Goal: Information Seeking & Learning: Learn about a topic

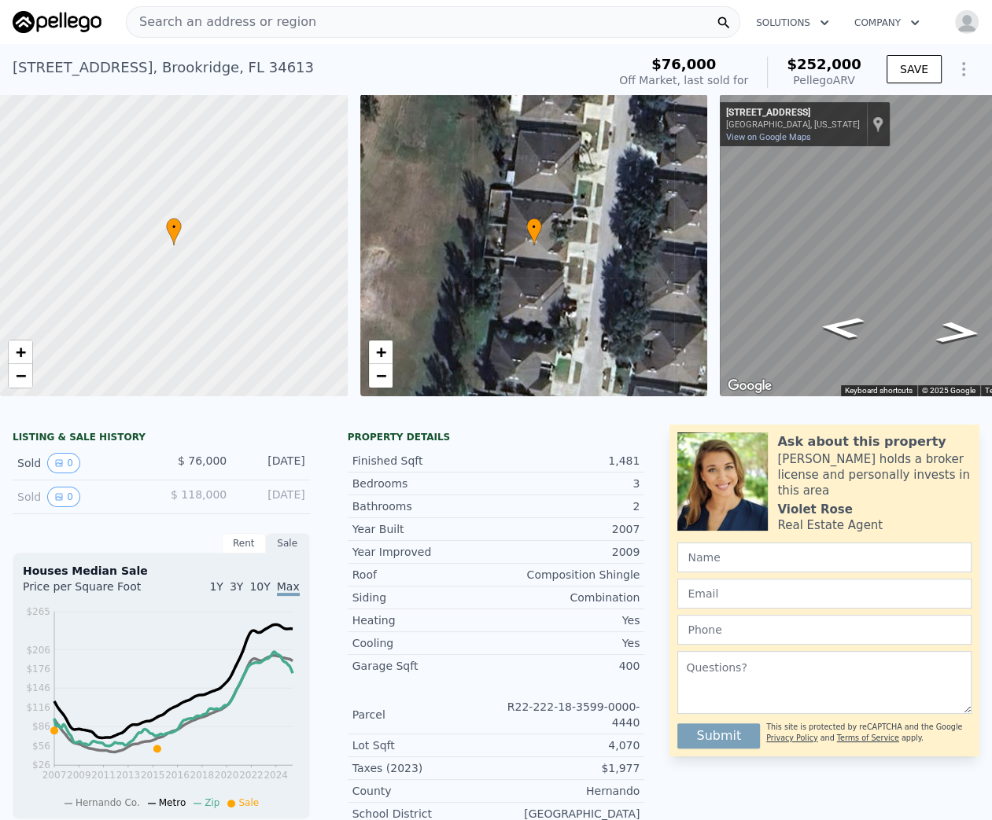
click at [183, 21] on span "Search an address or region" at bounding box center [222, 22] width 190 height 19
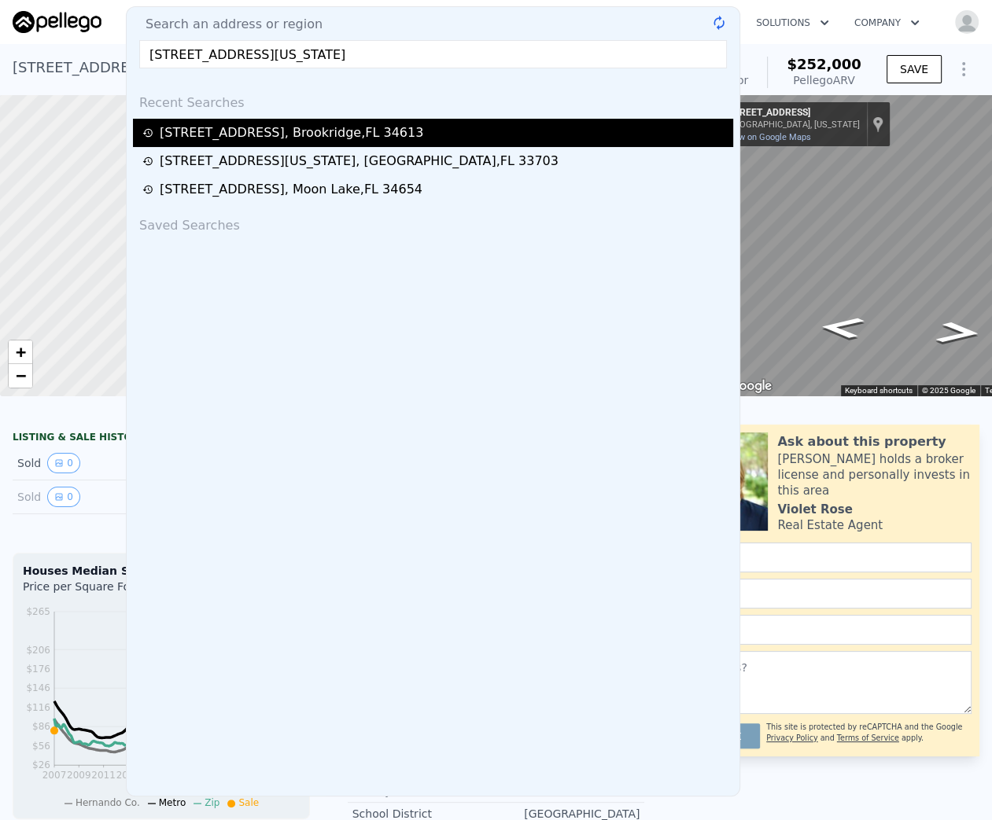
type input "1762 Nevada Ave NE, Saint Petersburg, FL 33703"
click at [207, 142] on div "9160 Southern Charm Cir , Brookridge , FL 34613" at bounding box center [433, 133] width 600 height 28
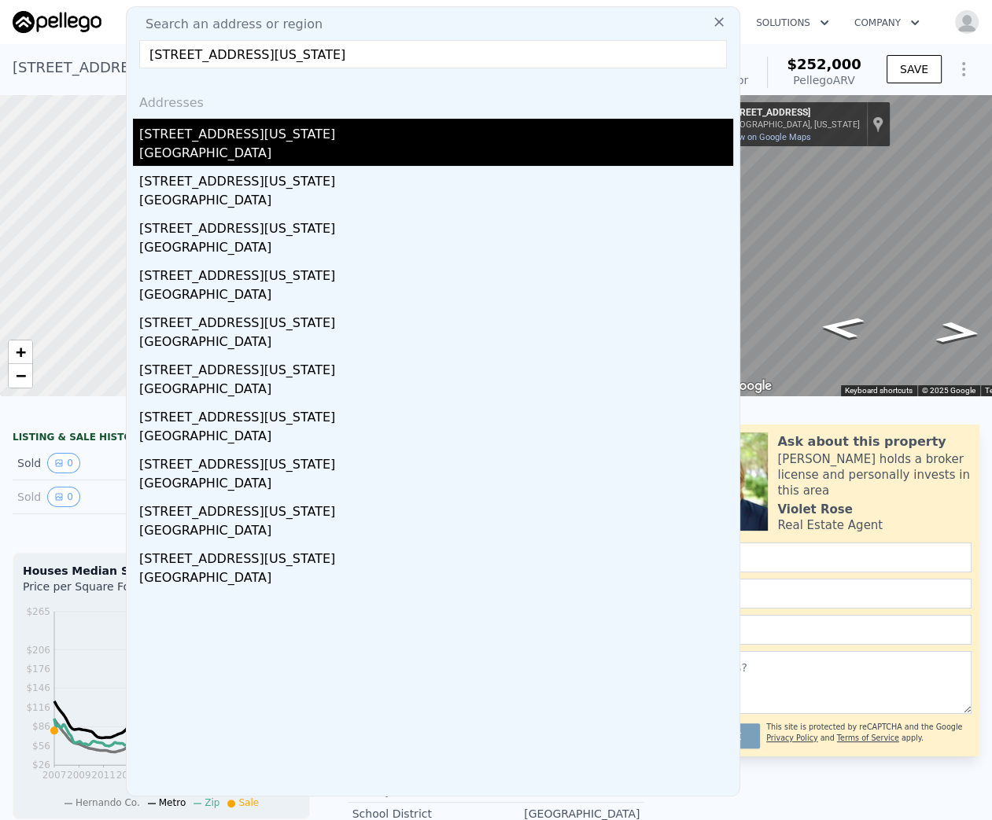
click at [278, 137] on div "1762 Nevada Ave NE" at bounding box center [436, 131] width 594 height 25
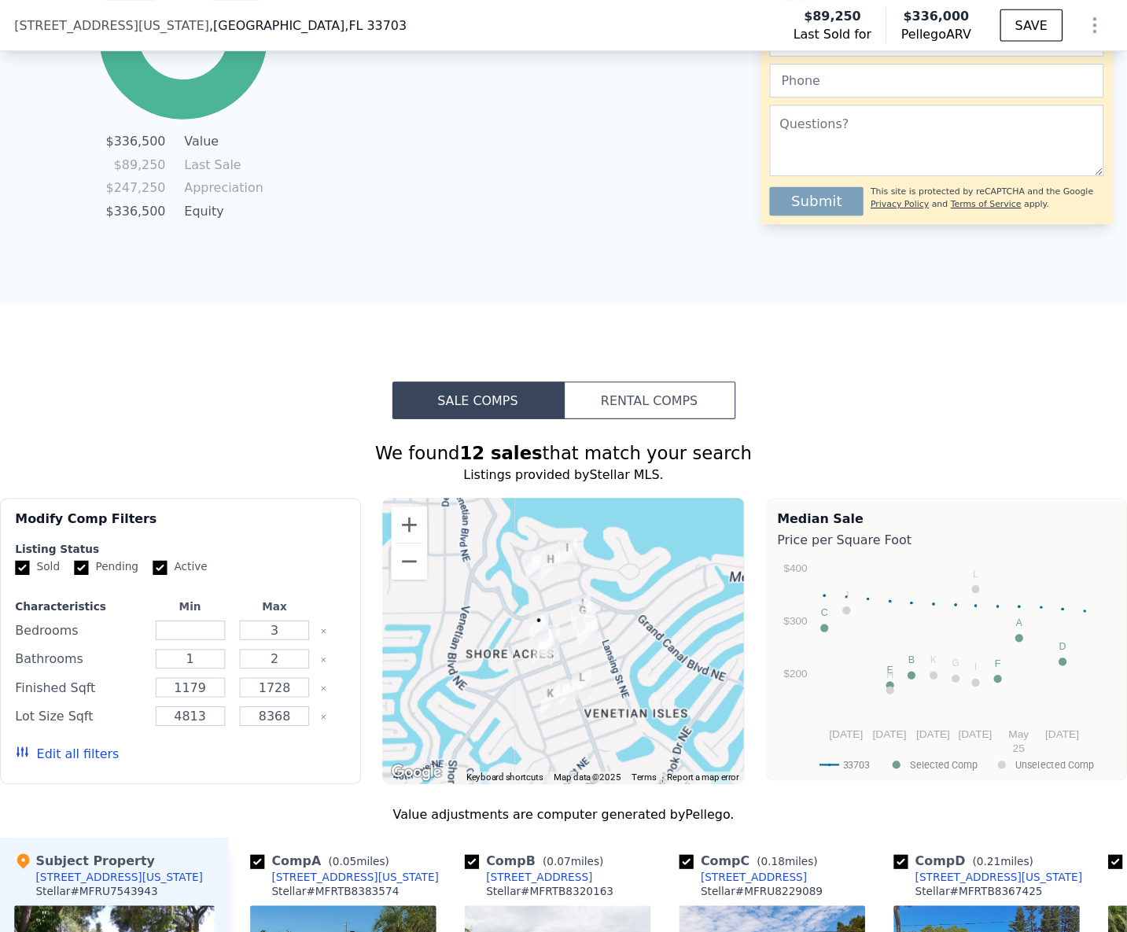
scroll to position [1441, 0]
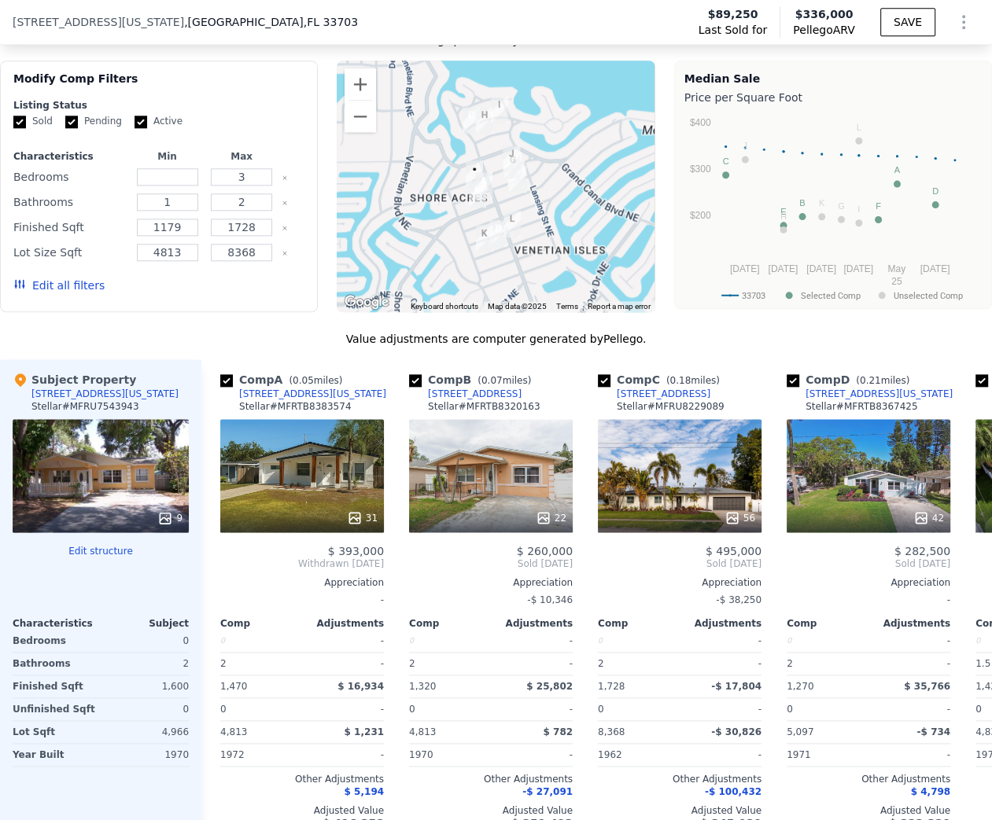
click at [207, 312] on div "Modify Comp Filters Listing Status Sold Pending Active Characteristics Min Max …" at bounding box center [159, 187] width 318 height 252
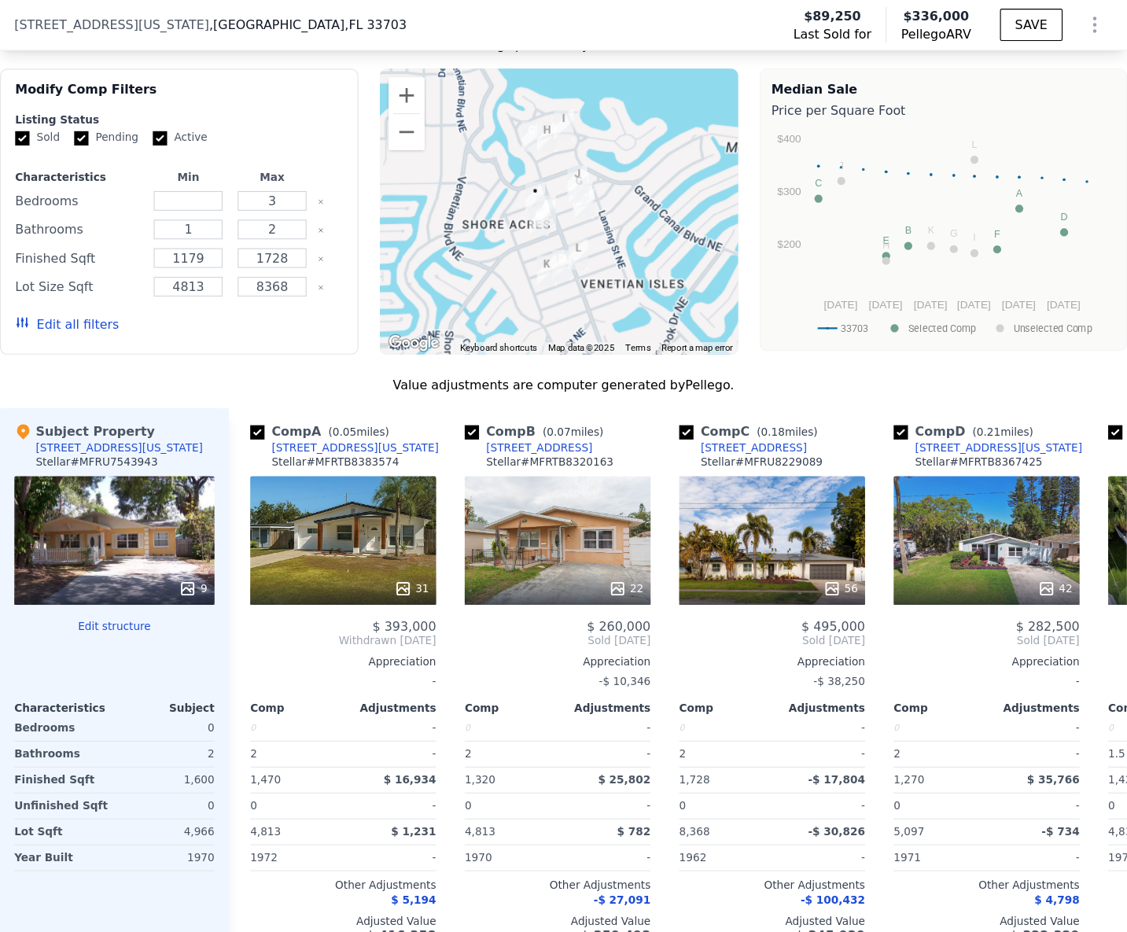
scroll to position [0, 6]
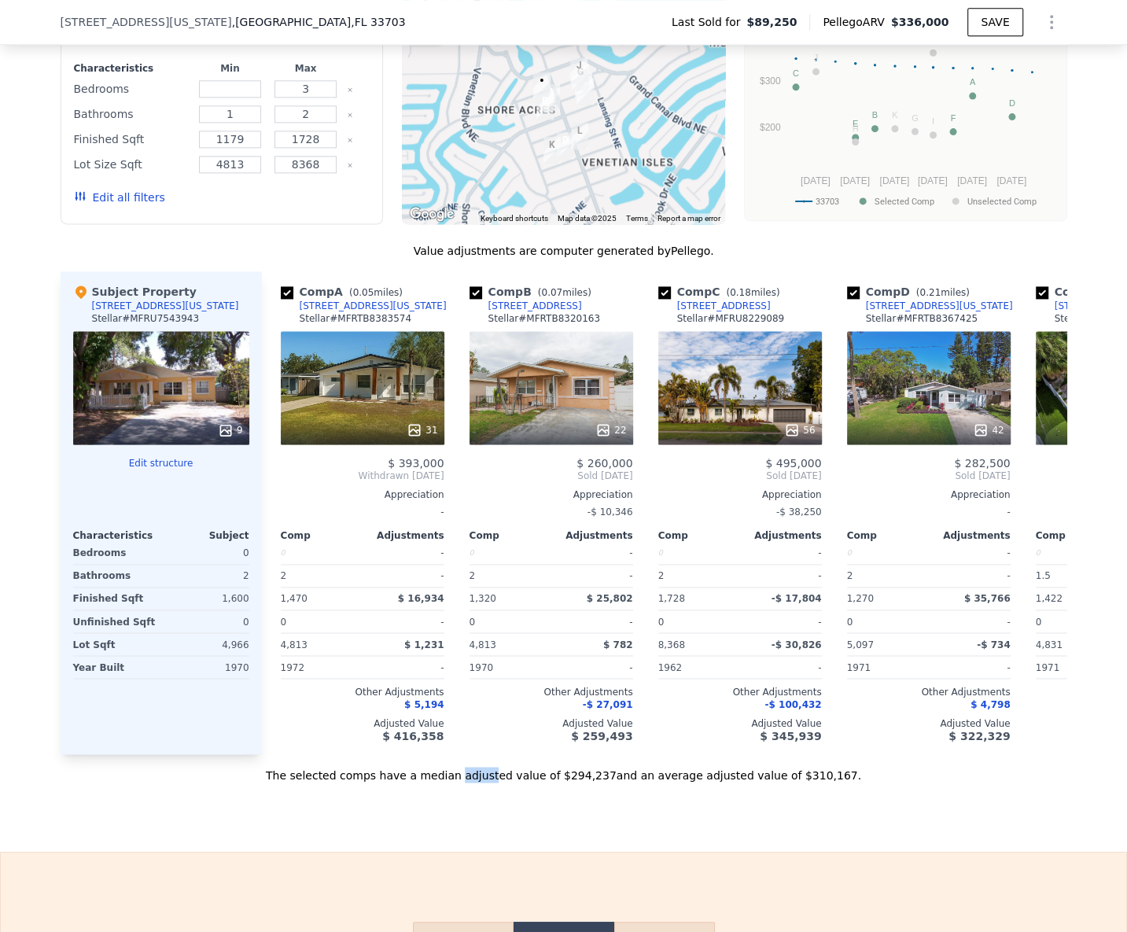
drag, startPoint x: 477, startPoint y: 776, endPoint x: 504, endPoint y: 778, distance: 26.8
click at [504, 778] on div "The selected comps have a median adjusted value of $294,237 and an average adju…" at bounding box center [564, 768] width 1007 height 28
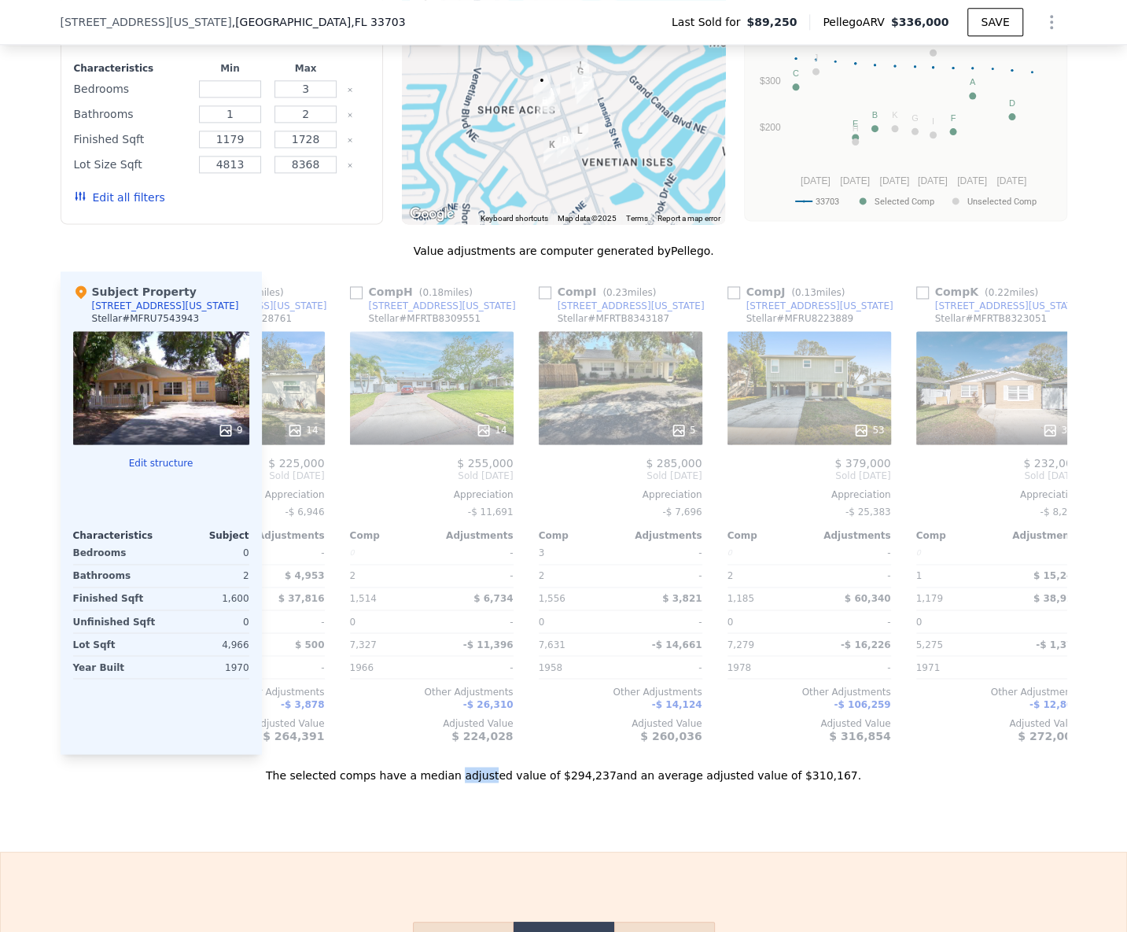
scroll to position [0, 1162]
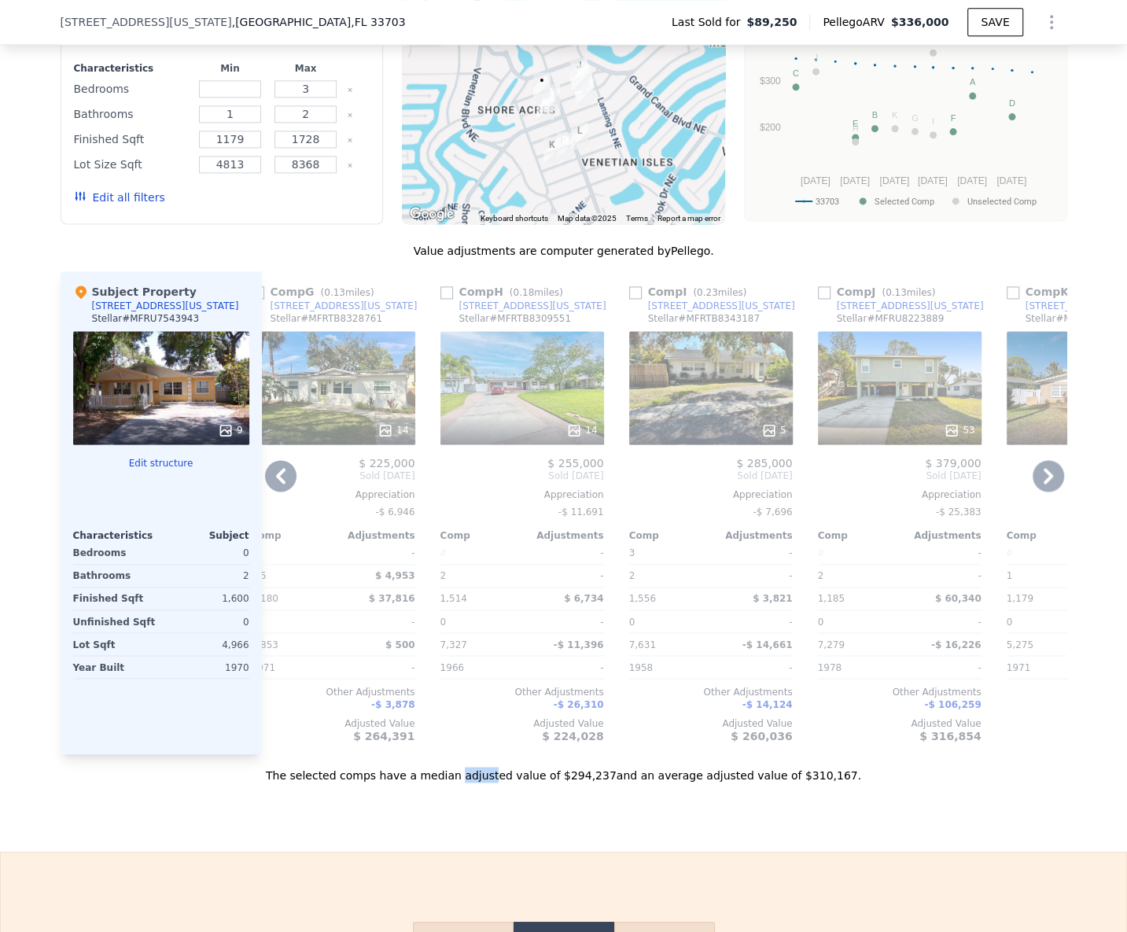
click at [357, 312] on div "[STREET_ADDRESS][US_STATE]" at bounding box center [344, 306] width 147 height 13
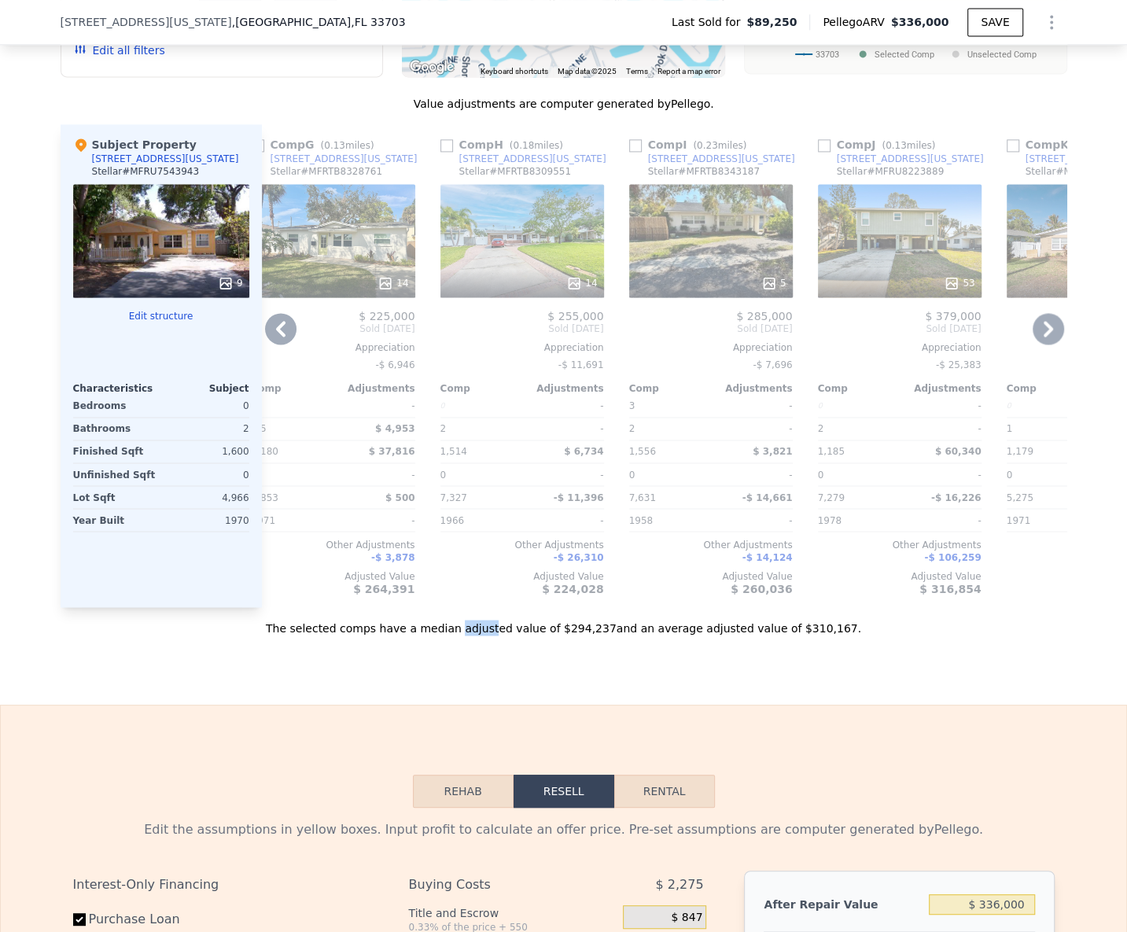
scroll to position [1584, 0]
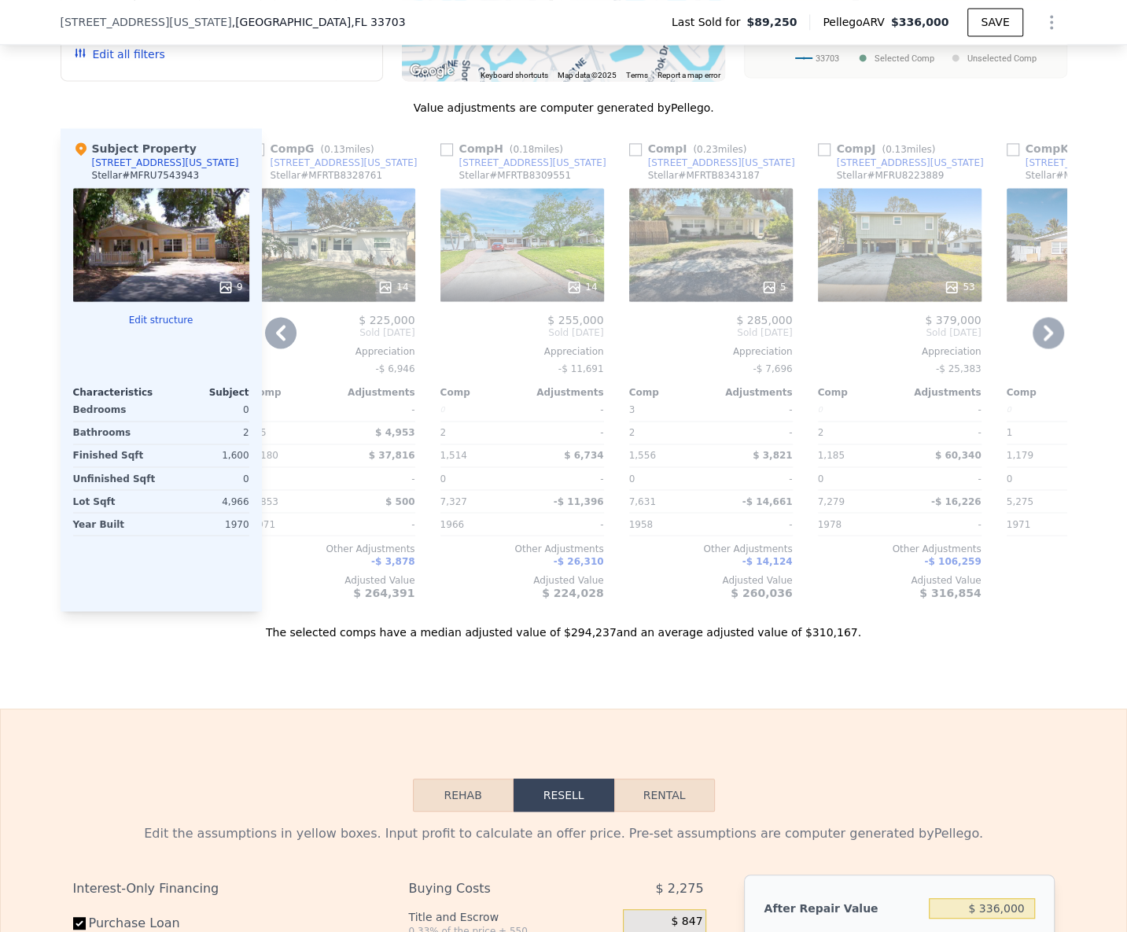
click at [267, 341] on icon at bounding box center [280, 332] width 31 height 31
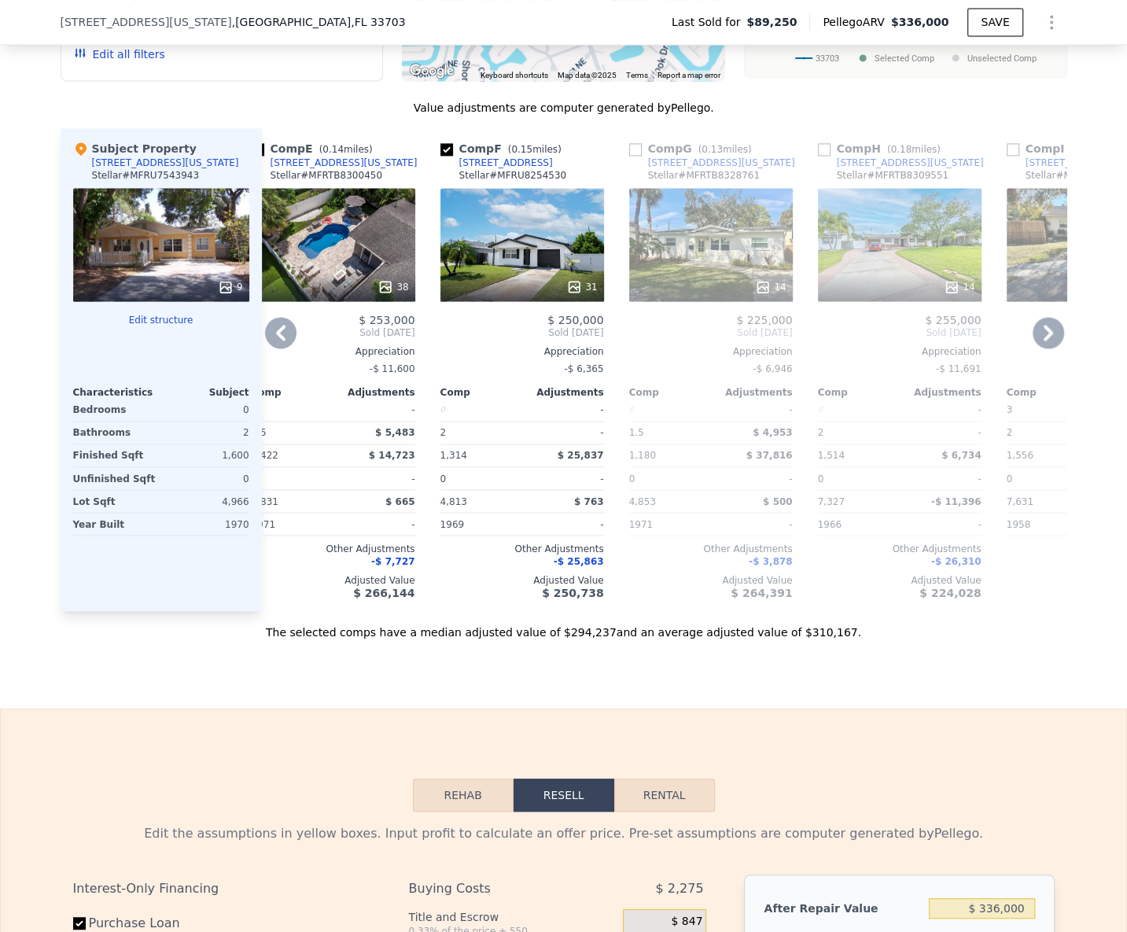
click at [267, 341] on icon at bounding box center [280, 332] width 31 height 31
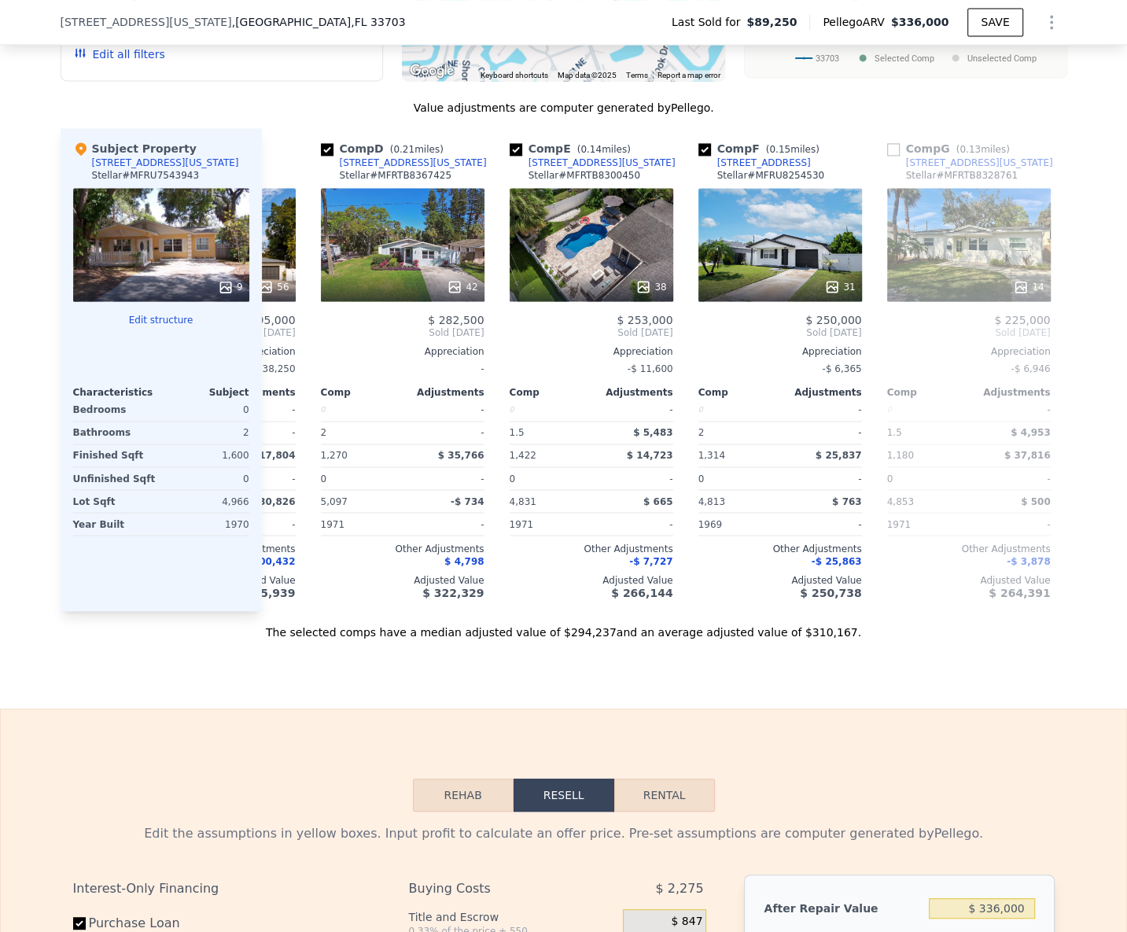
scroll to position [0, 407]
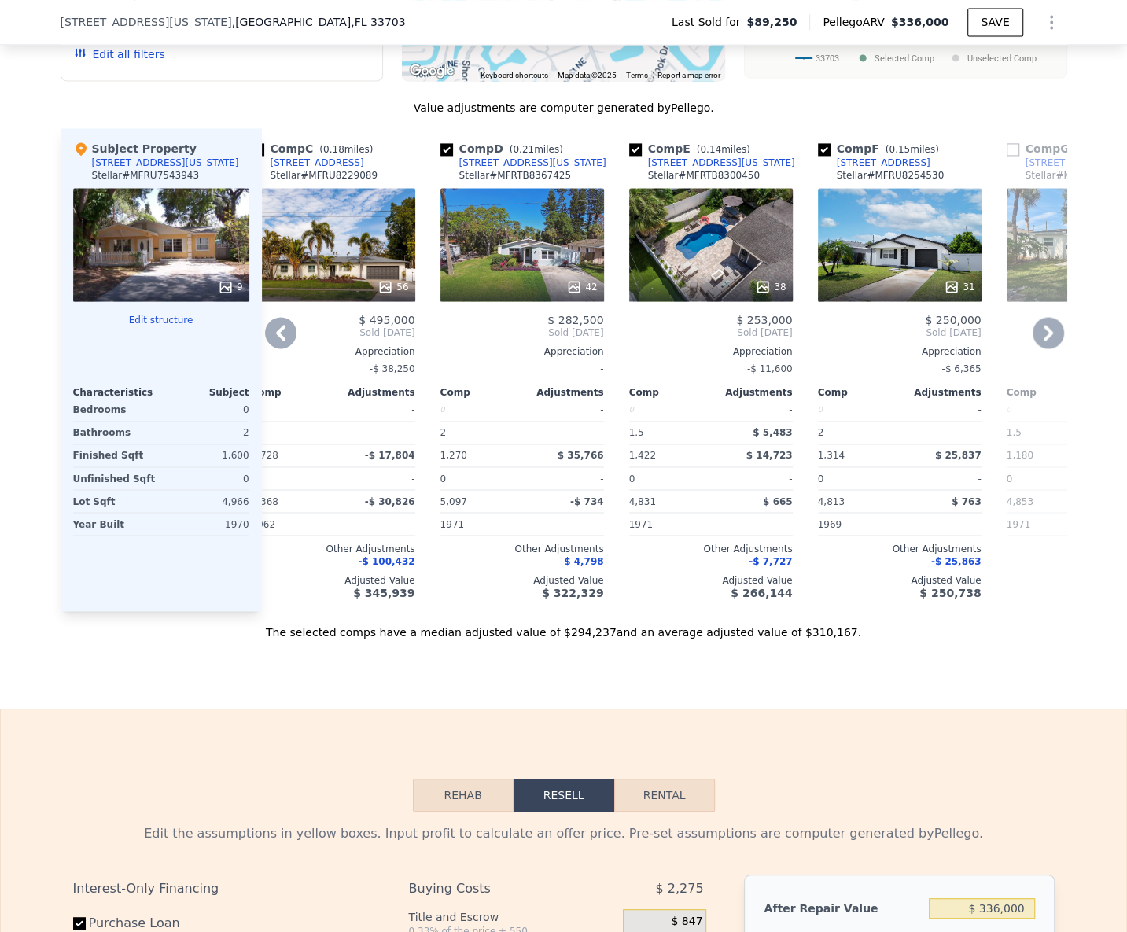
click at [267, 341] on icon at bounding box center [280, 332] width 31 height 31
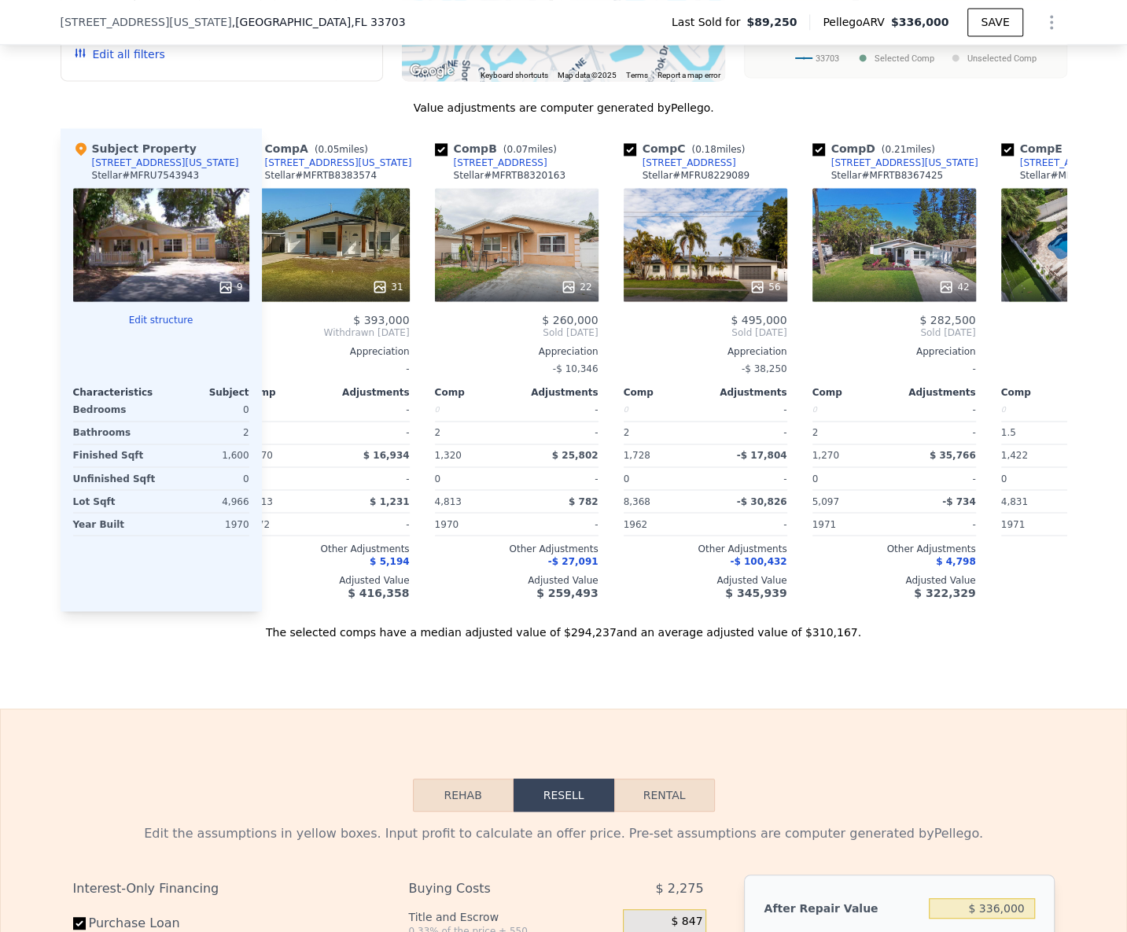
scroll to position [0, 29]
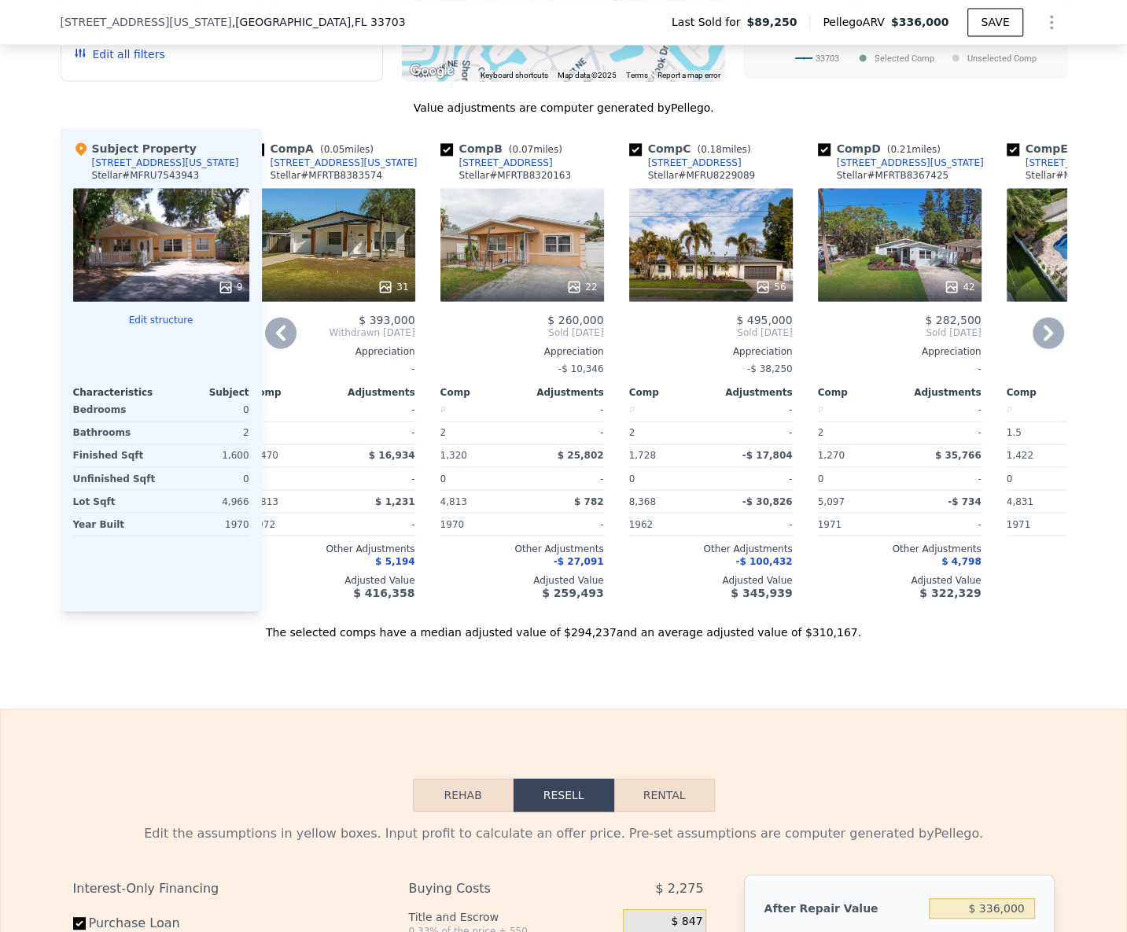
click at [267, 341] on icon at bounding box center [280, 332] width 31 height 31
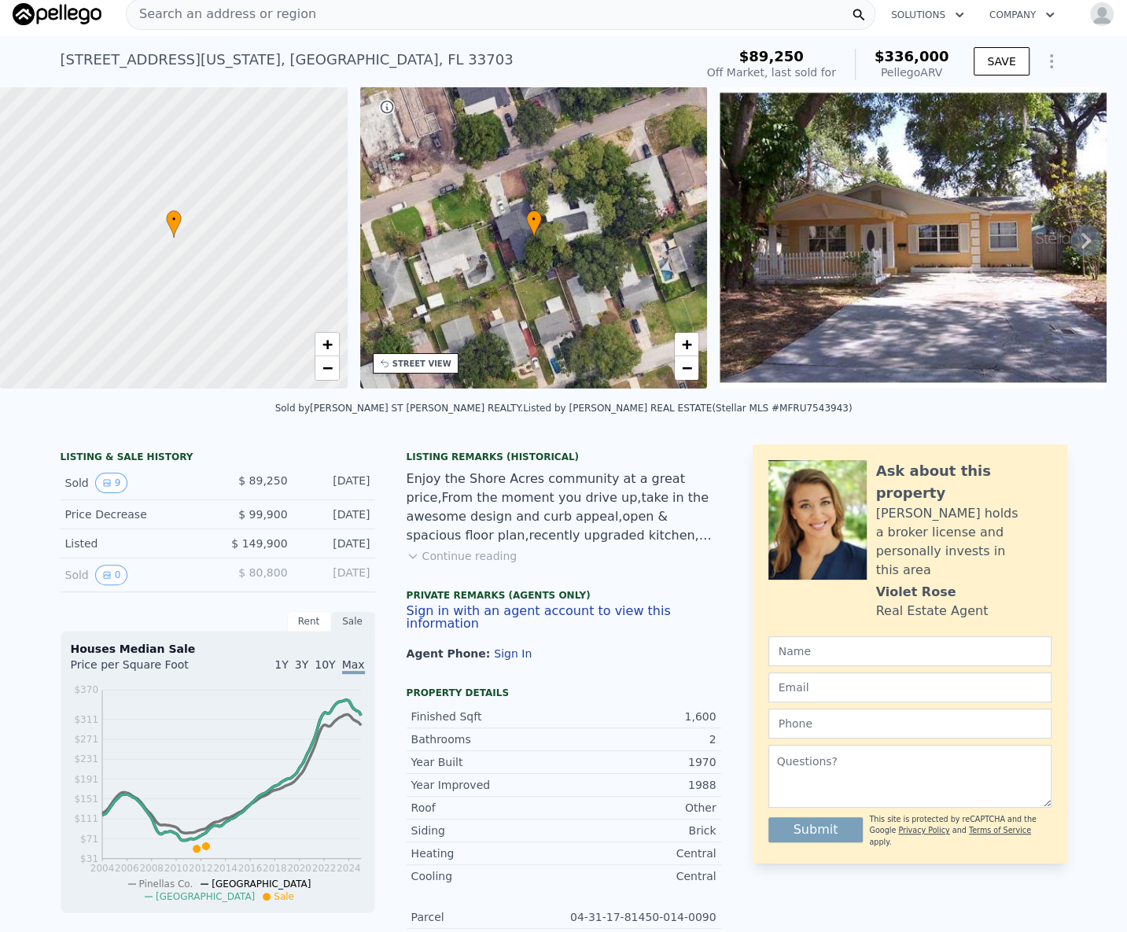
scroll to position [0, 0]
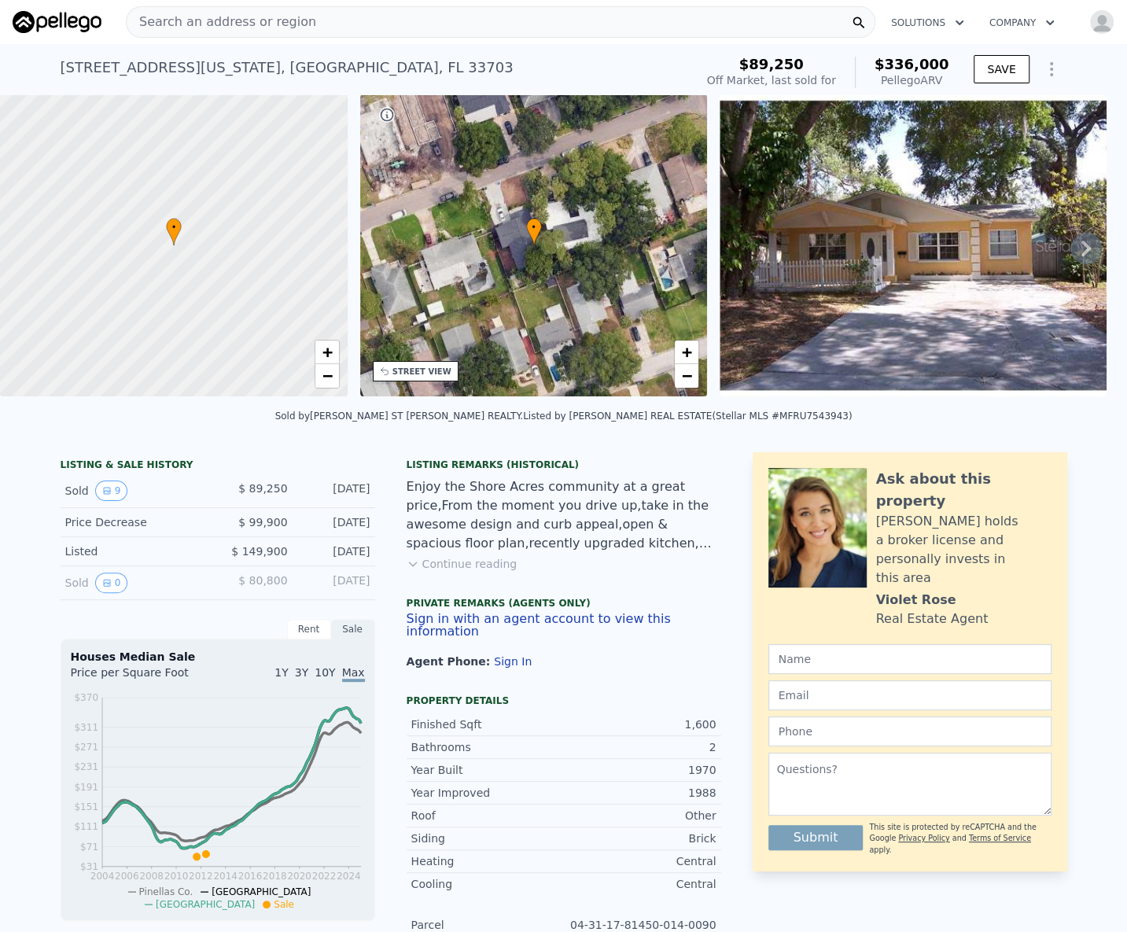
click at [180, 21] on span "Search an address or region" at bounding box center [222, 22] width 190 height 19
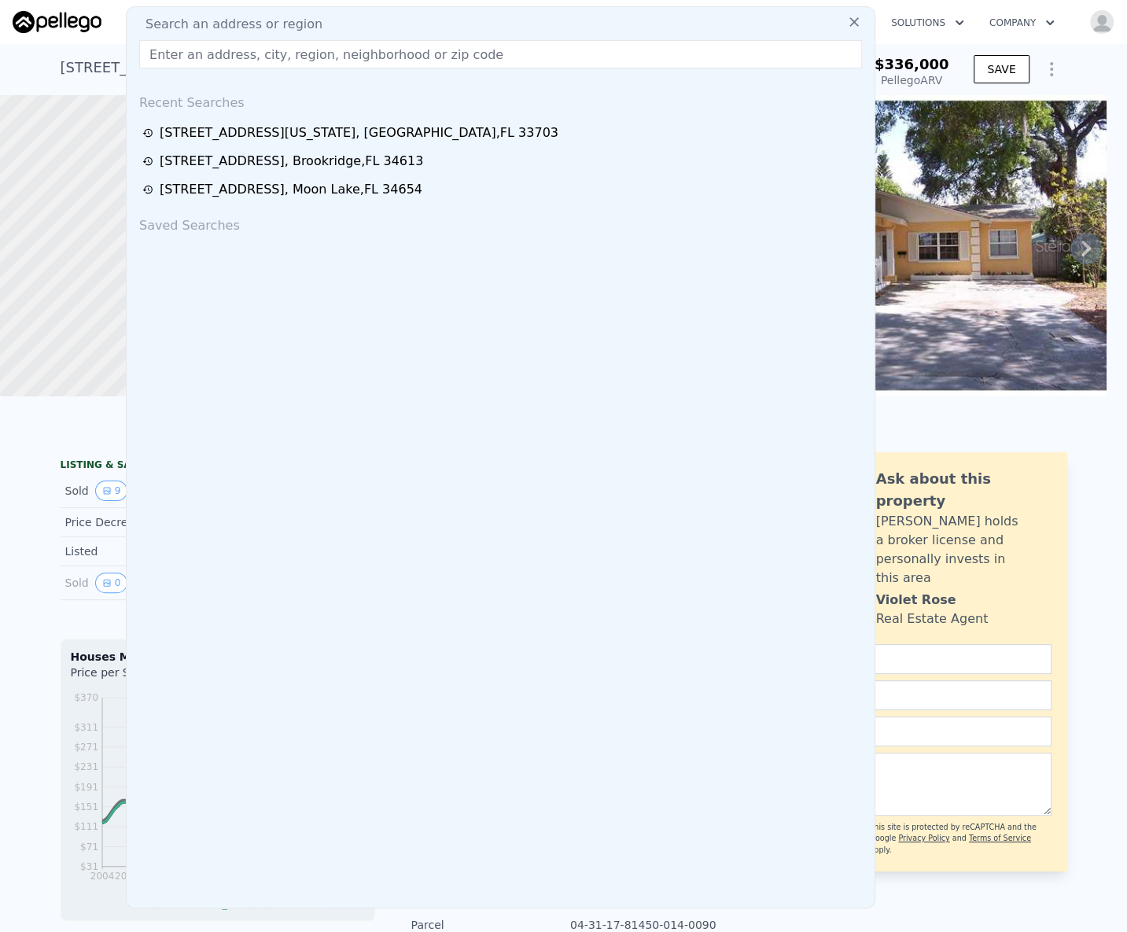
click at [180, 53] on input "text" at bounding box center [500, 54] width 723 height 28
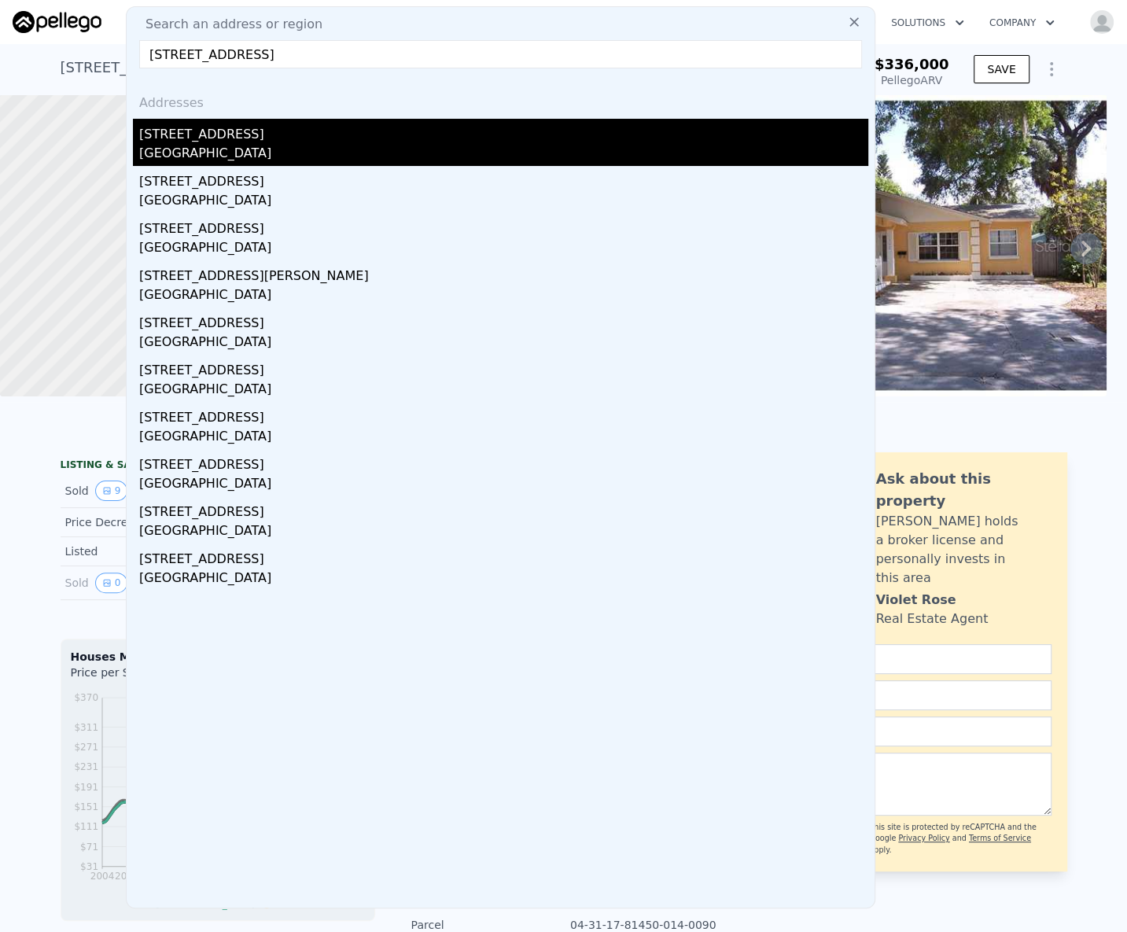
type input "2526 Pleasant Dr, Dallas, TX 75227"
click at [203, 136] on div "2526 Pleasant Dr" at bounding box center [503, 131] width 729 height 25
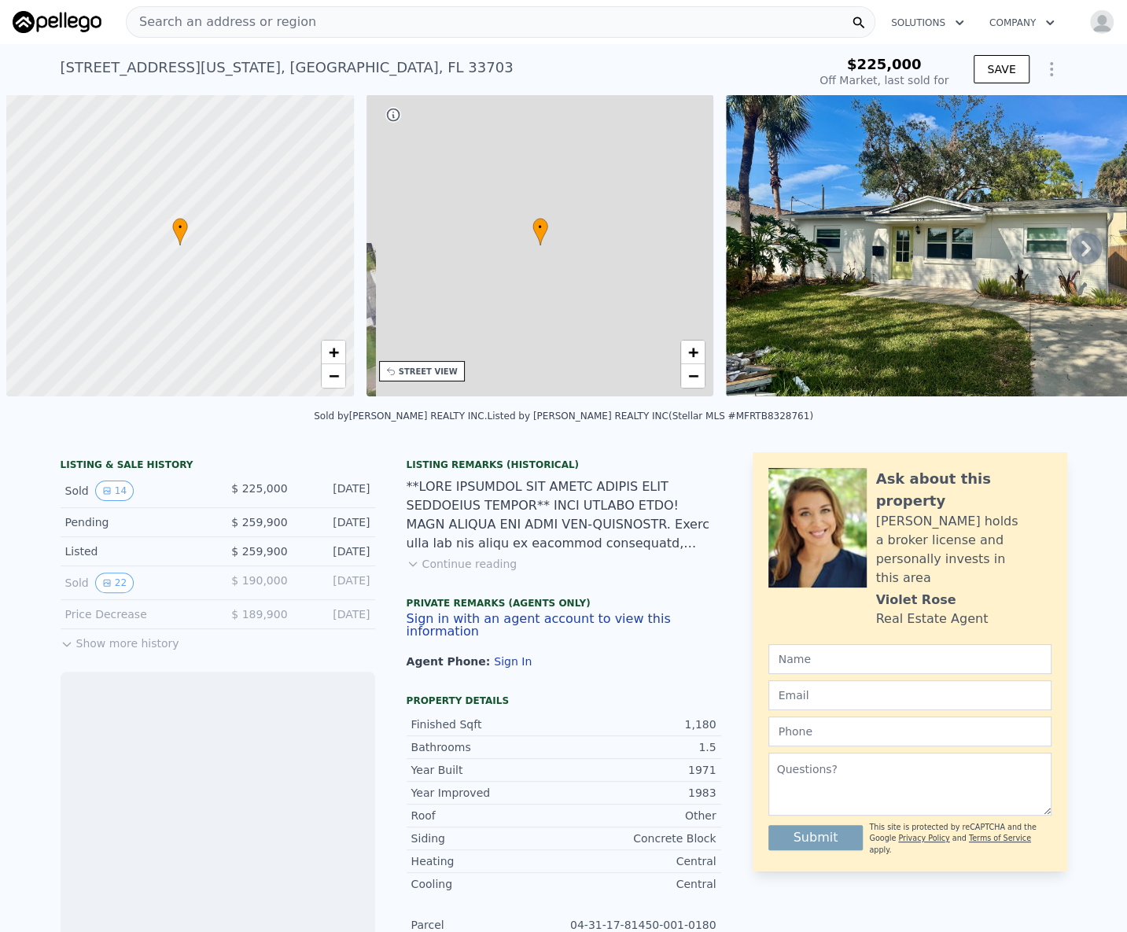
scroll to position [0, 6]
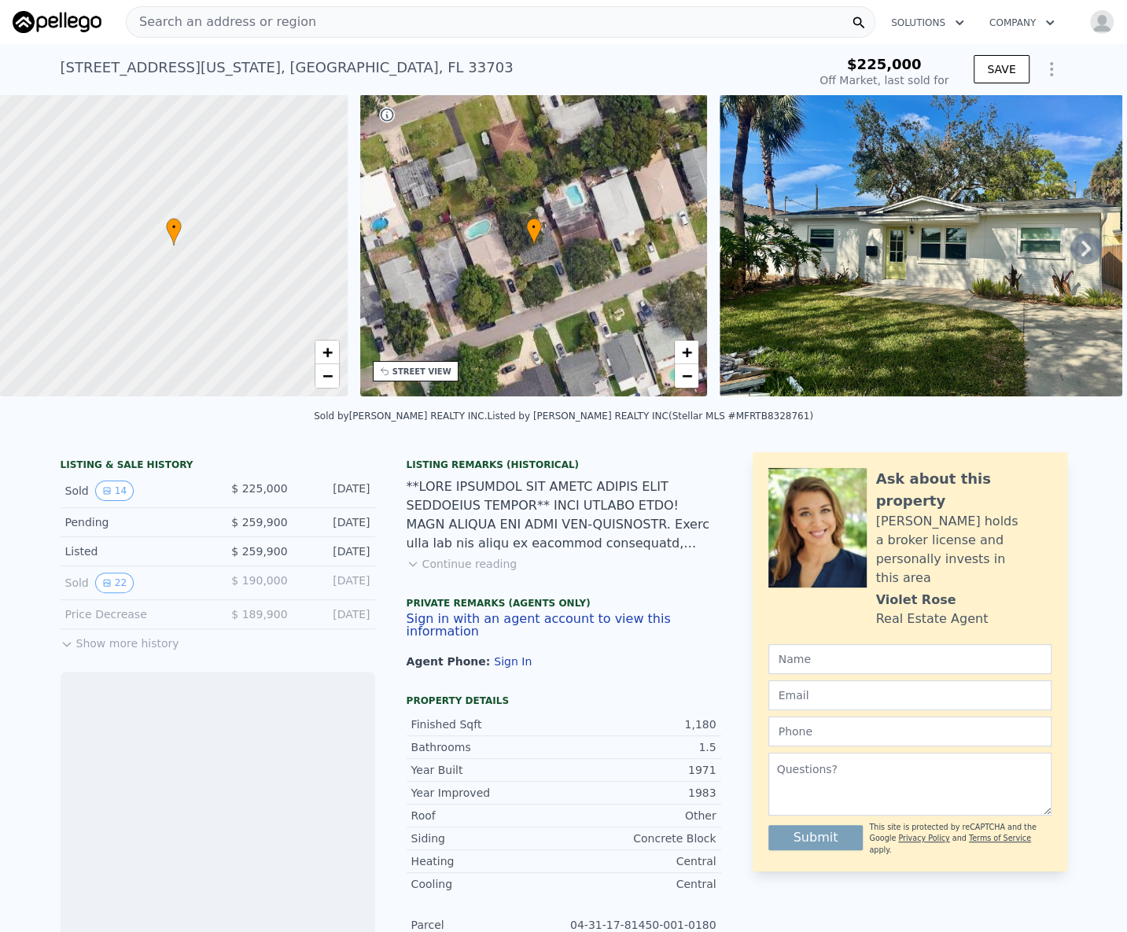
click at [280, 65] on div "[STREET_ADDRESS][US_STATE]" at bounding box center [287, 68] width 453 height 22
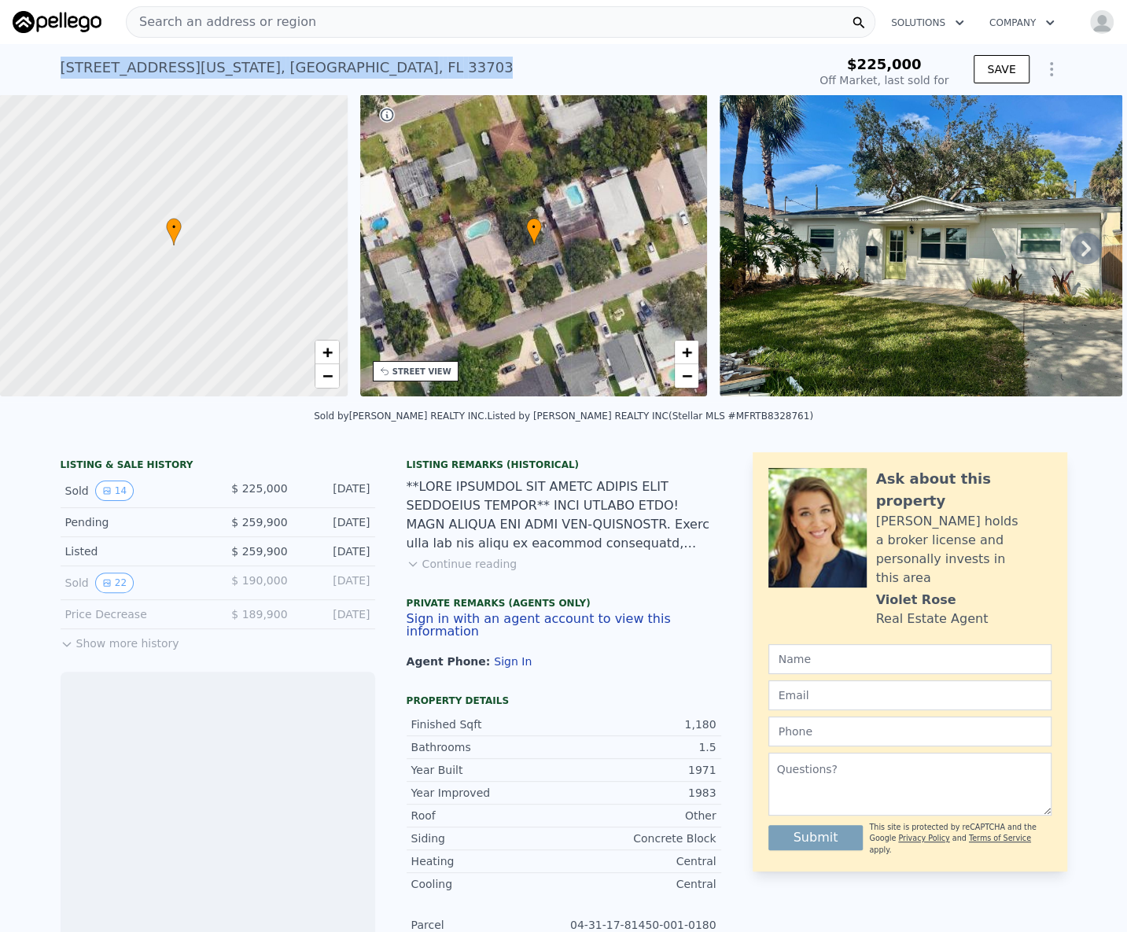
click at [280, 65] on div "[STREET_ADDRESS][US_STATE]" at bounding box center [287, 68] width 453 height 22
copy div "[STREET_ADDRESS][US_STATE] Sold [DATE] for $225k"
